Goal: Task Accomplishment & Management: Manage account settings

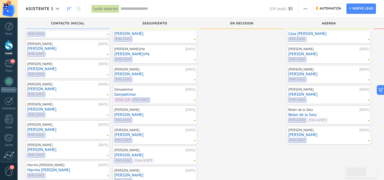
scroll to position [133, 0]
click at [253, 55] on div "Taami L√≥pez 07/08/2025 Taami L√≥pez RMK JUNIO" at bounding box center [242, 111] width 84 height 417
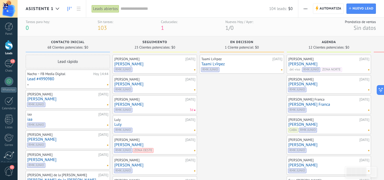
scroll to position [0, 0]
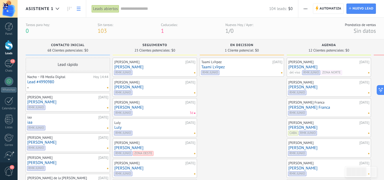
click at [79, 8] on icon at bounding box center [79, 9] width 4 height 4
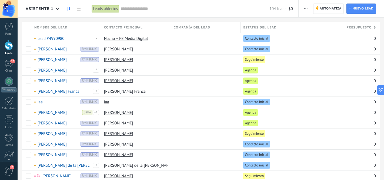
click at [70, 10] on icon at bounding box center [70, 9] width 4 height 4
